Goal: Subscribe to service/newsletter

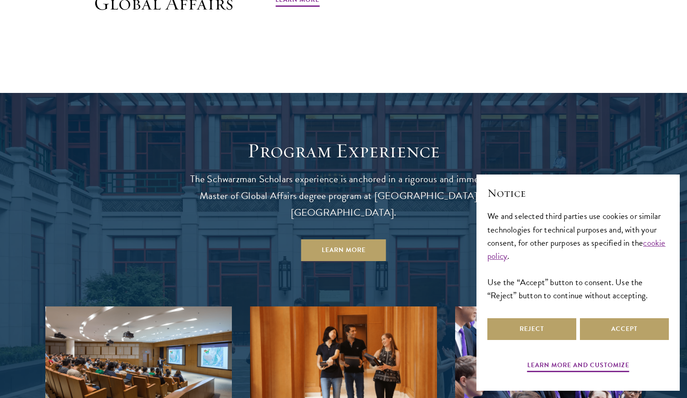
scroll to position [739, 0]
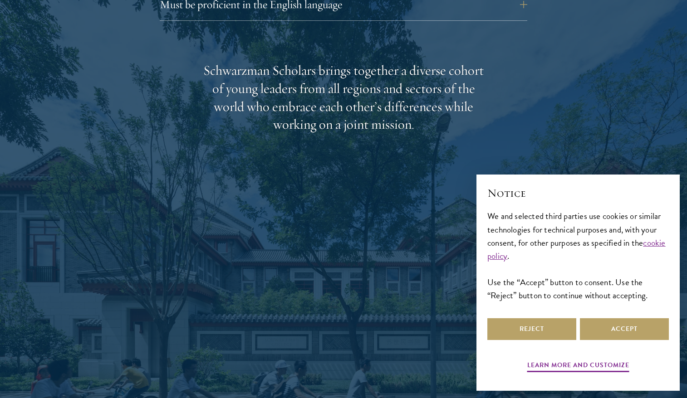
scroll to position [1416, 0]
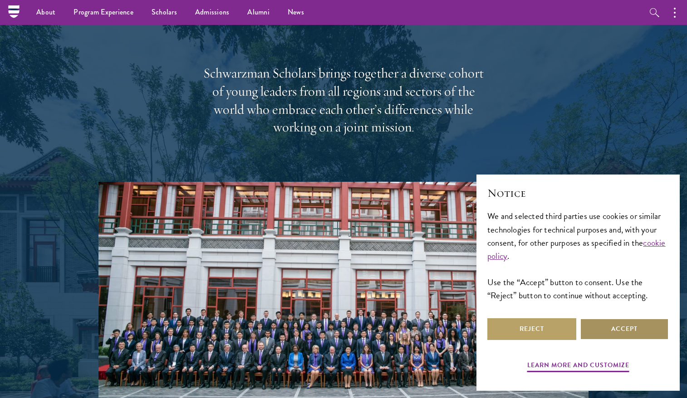
click at [624, 328] on button "Accept" at bounding box center [624, 329] width 89 height 22
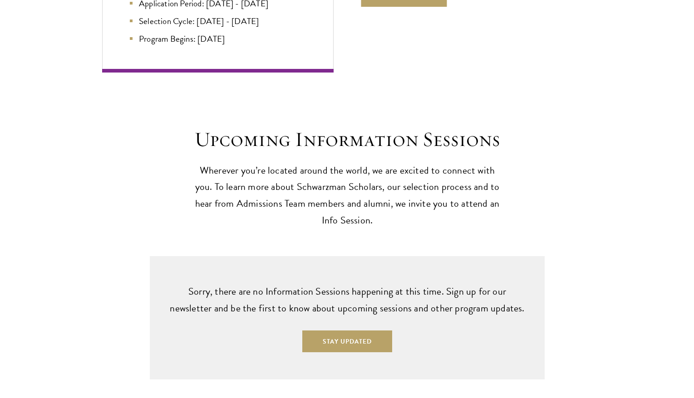
scroll to position [2132, 0]
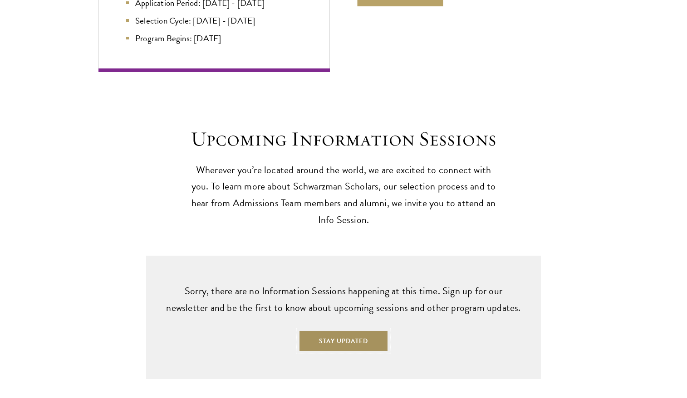
click at [351, 331] on button "Stay Updated" at bounding box center [343, 341] width 90 height 22
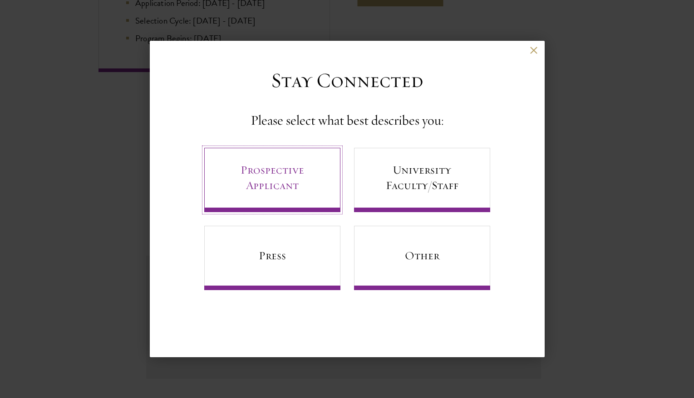
click at [284, 185] on link "Prospective Applicant" at bounding box center [272, 180] width 136 height 64
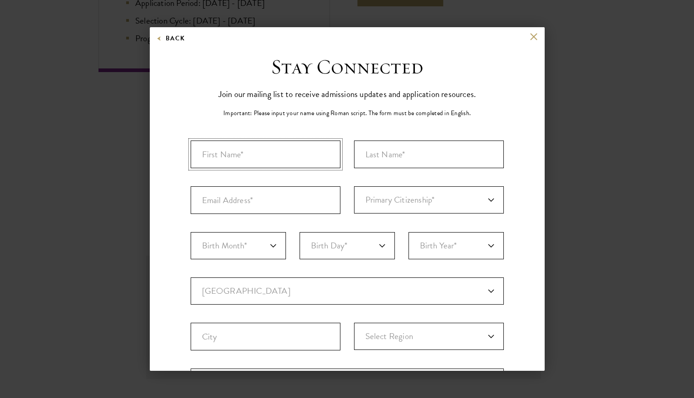
click at [283, 159] on input "First Name*" at bounding box center [266, 155] width 150 height 28
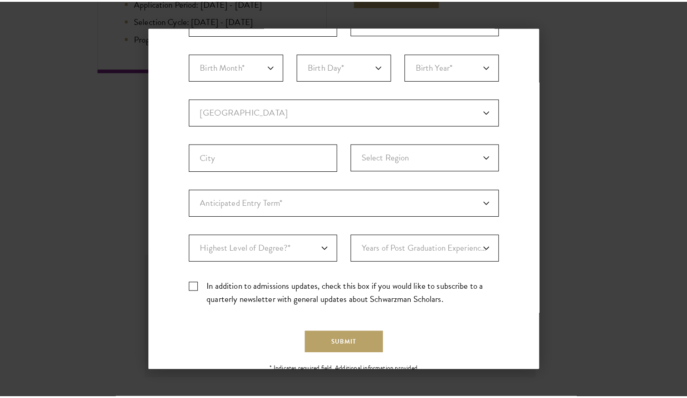
scroll to position [0, 0]
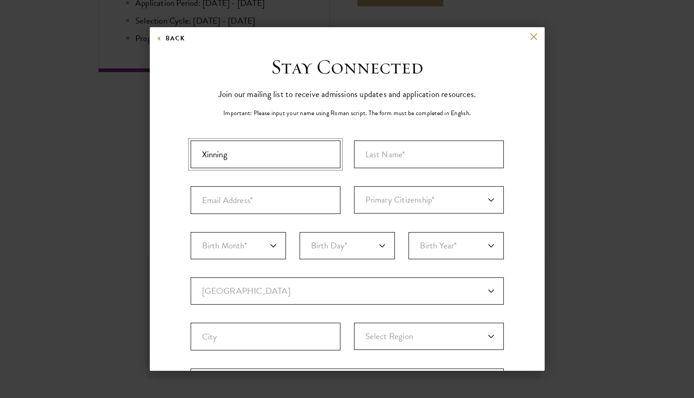
type input "Xinning"
type input ";o"
click at [525, 43] on div "Back" at bounding box center [347, 44] width 395 height 22
click at [530, 38] on button at bounding box center [534, 37] width 8 height 8
